Goal: Find specific page/section: Find specific page/section

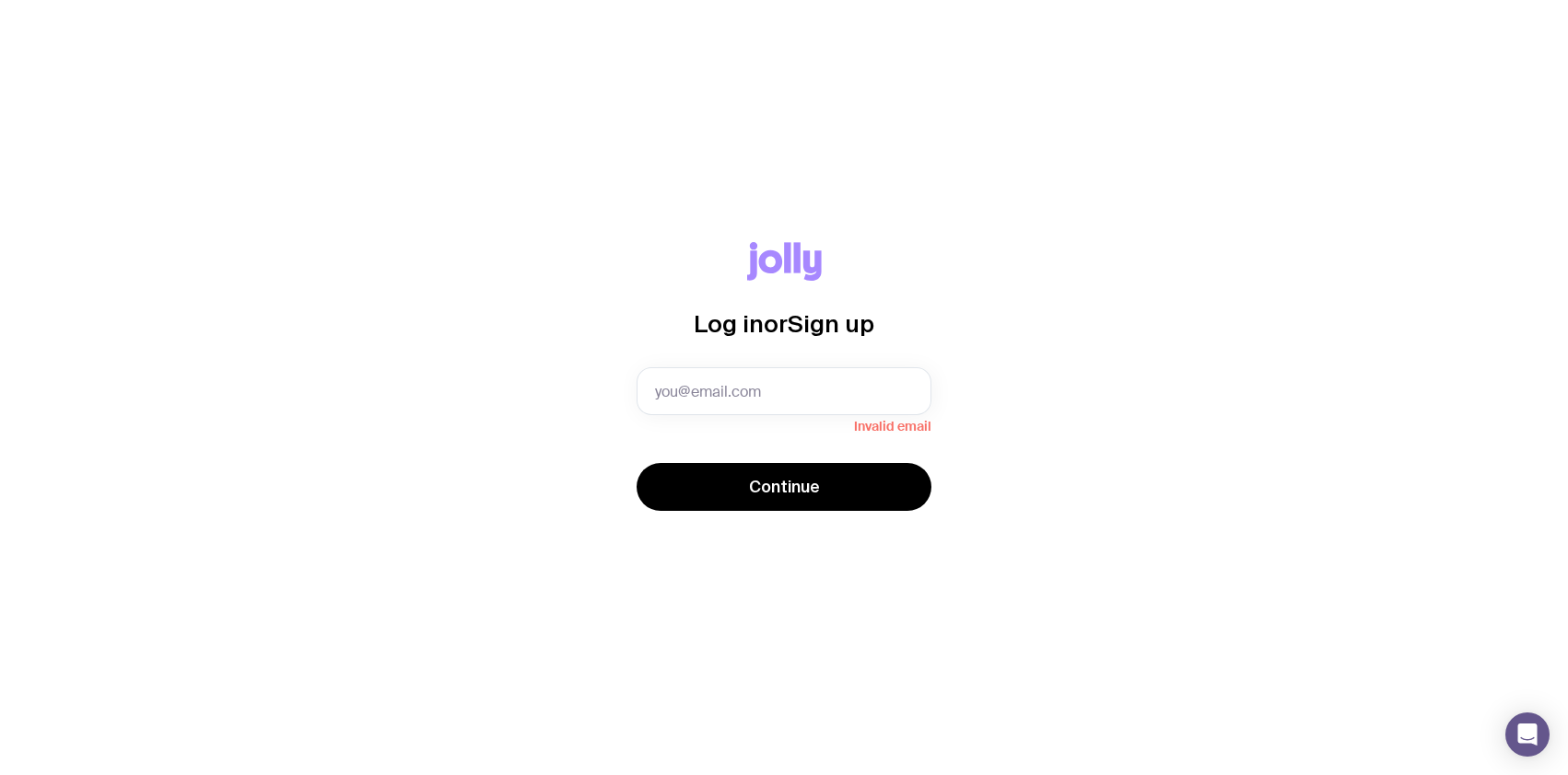
click at [772, 355] on div "Log in or Sign up" at bounding box center [784, 305] width 294 height 125
click at [771, 374] on input "text" at bounding box center [784, 391] width 294 height 48
type input "[EMAIL_ADDRESS][DOMAIN_NAME]"
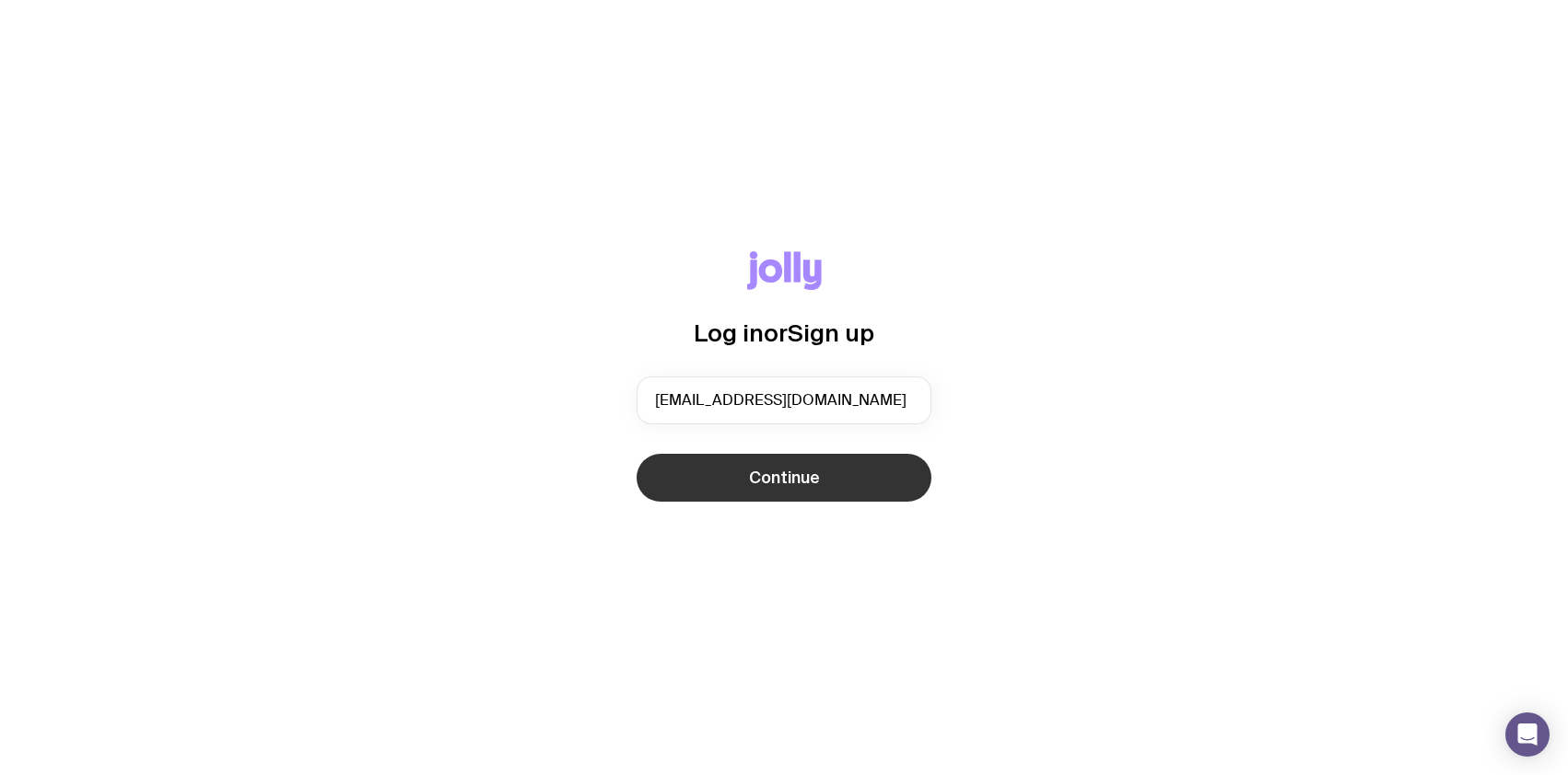
click at [763, 493] on button "Continue" at bounding box center [784, 478] width 294 height 48
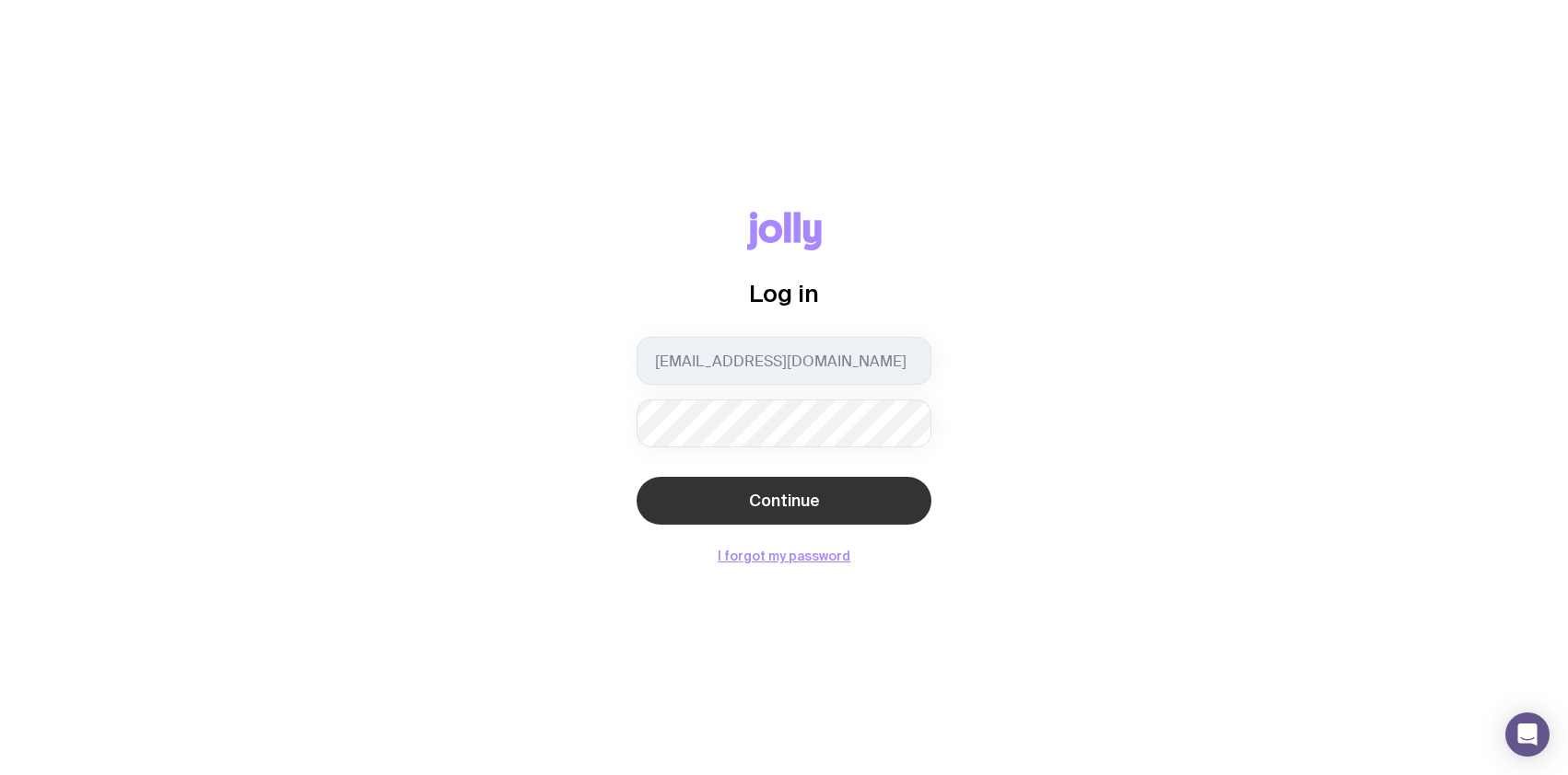
click at [670, 488] on button "Continue" at bounding box center [784, 501] width 294 height 48
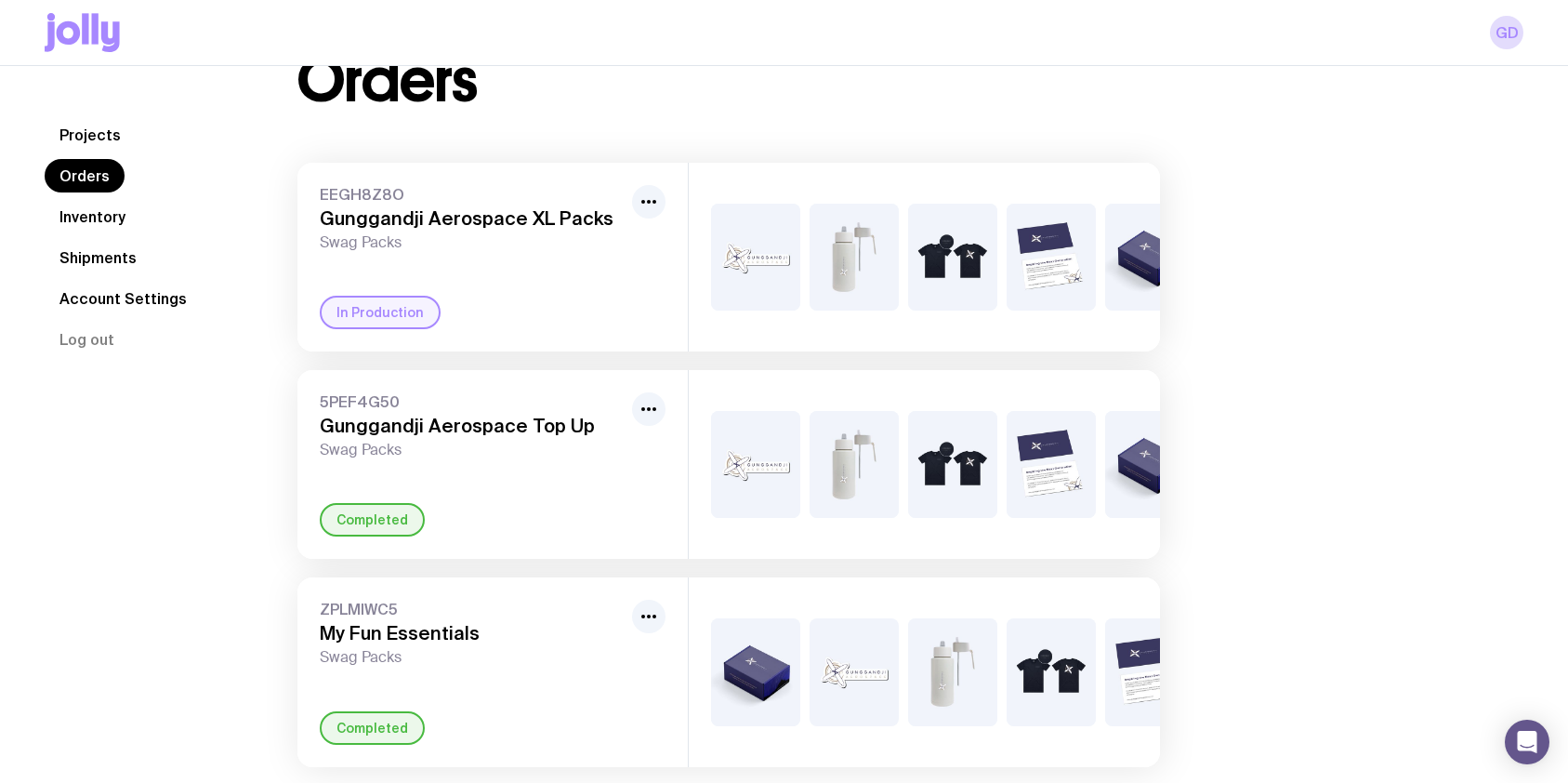
scroll to position [145, 0]
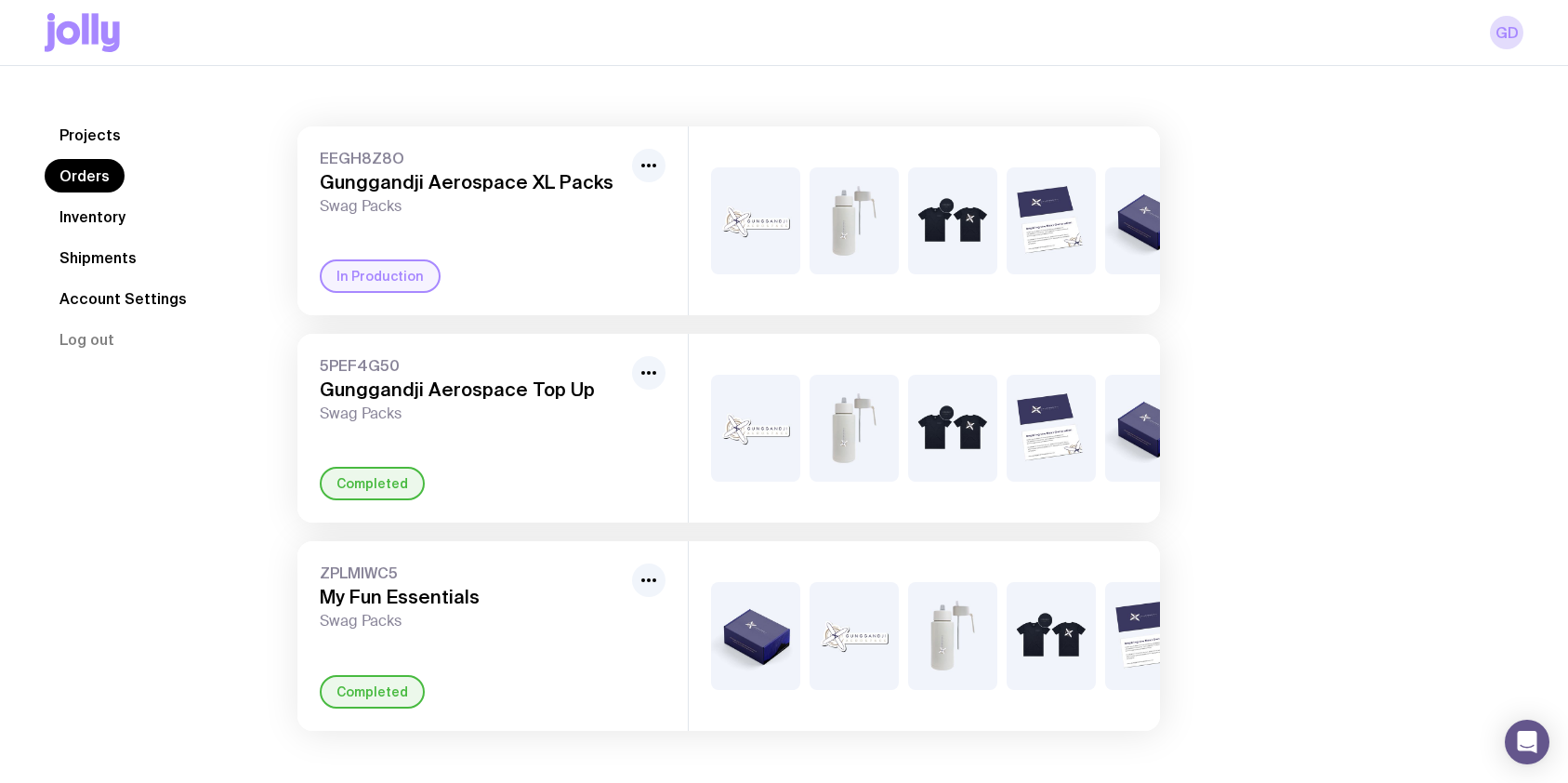
click at [97, 223] on link "Inventory" at bounding box center [92, 217] width 96 height 33
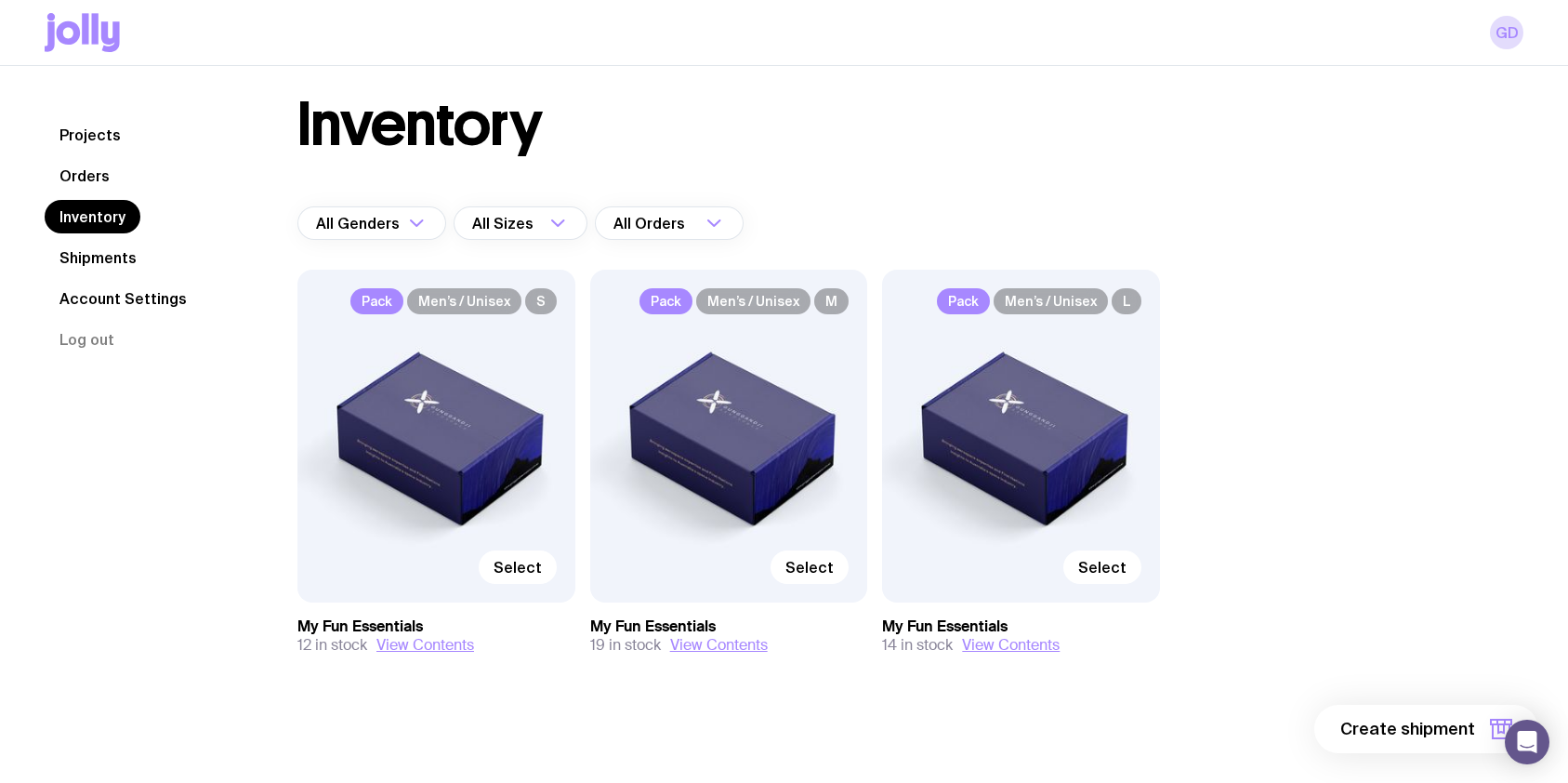
scroll to position [66, 0]
